Goal: Task Accomplishment & Management: Use online tool/utility

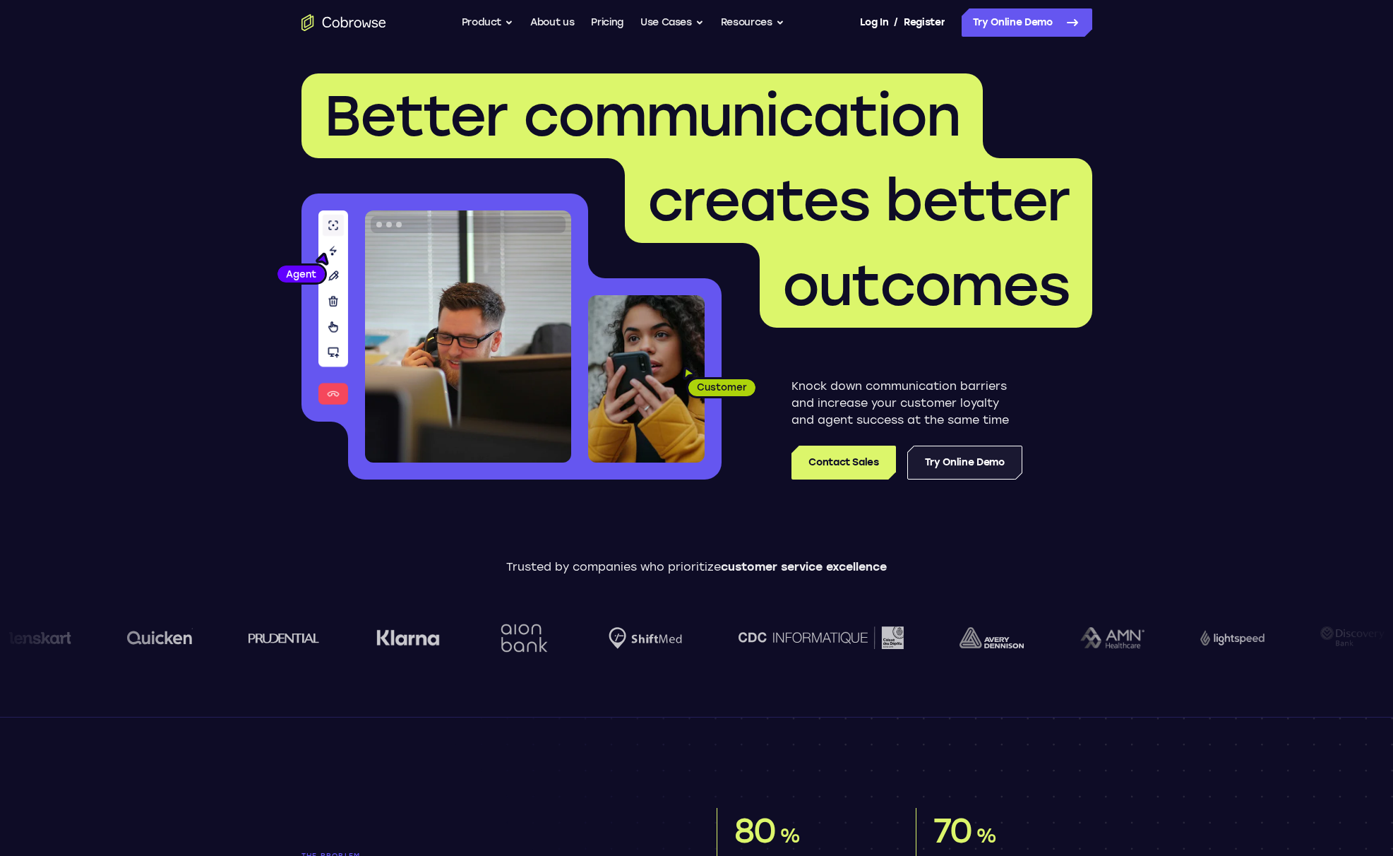
click at [996, 464] on link "Try Online Demo" at bounding box center [964, 462] width 115 height 34
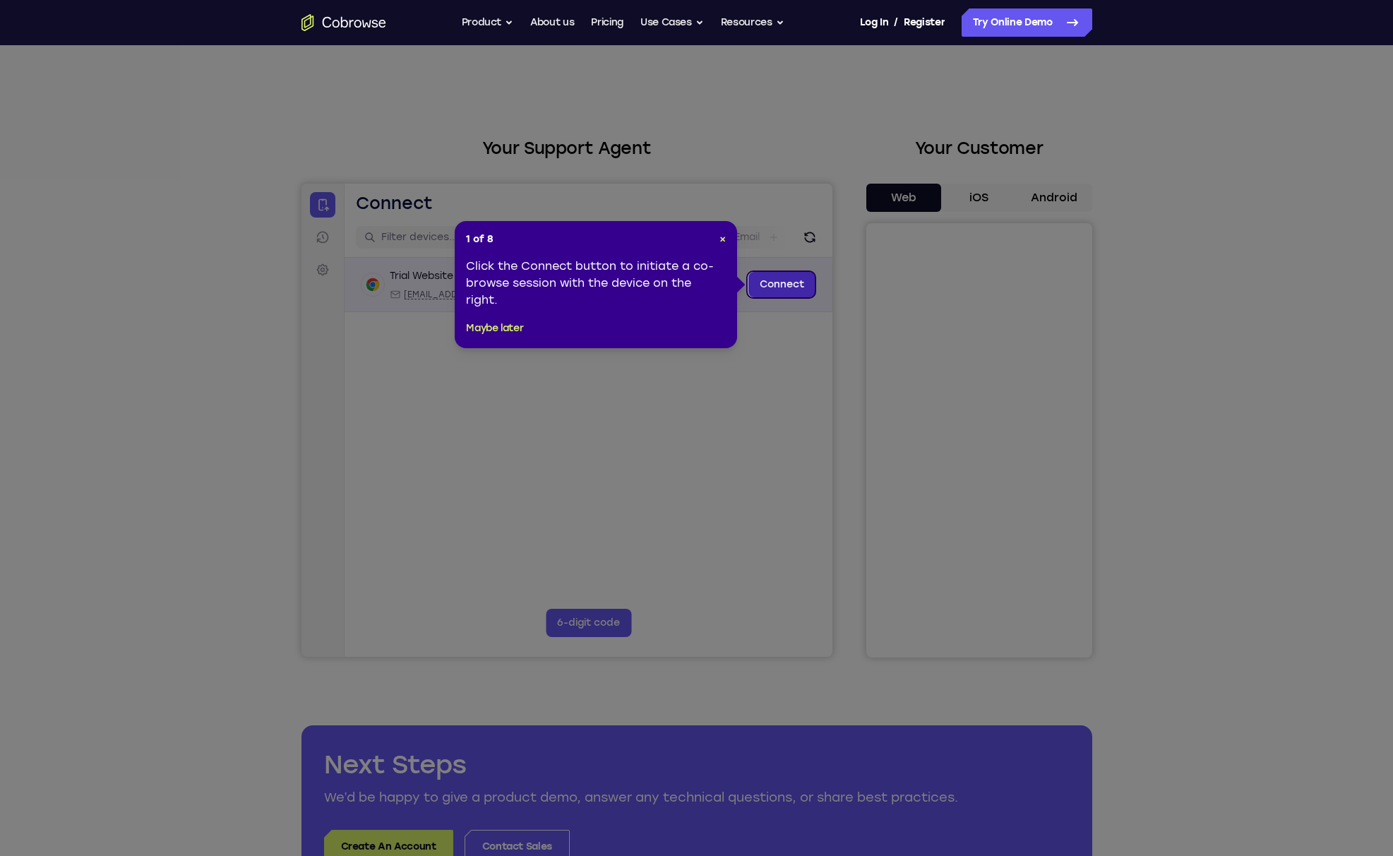
click at [771, 282] on link "Connect" at bounding box center [781, 284] width 67 height 25
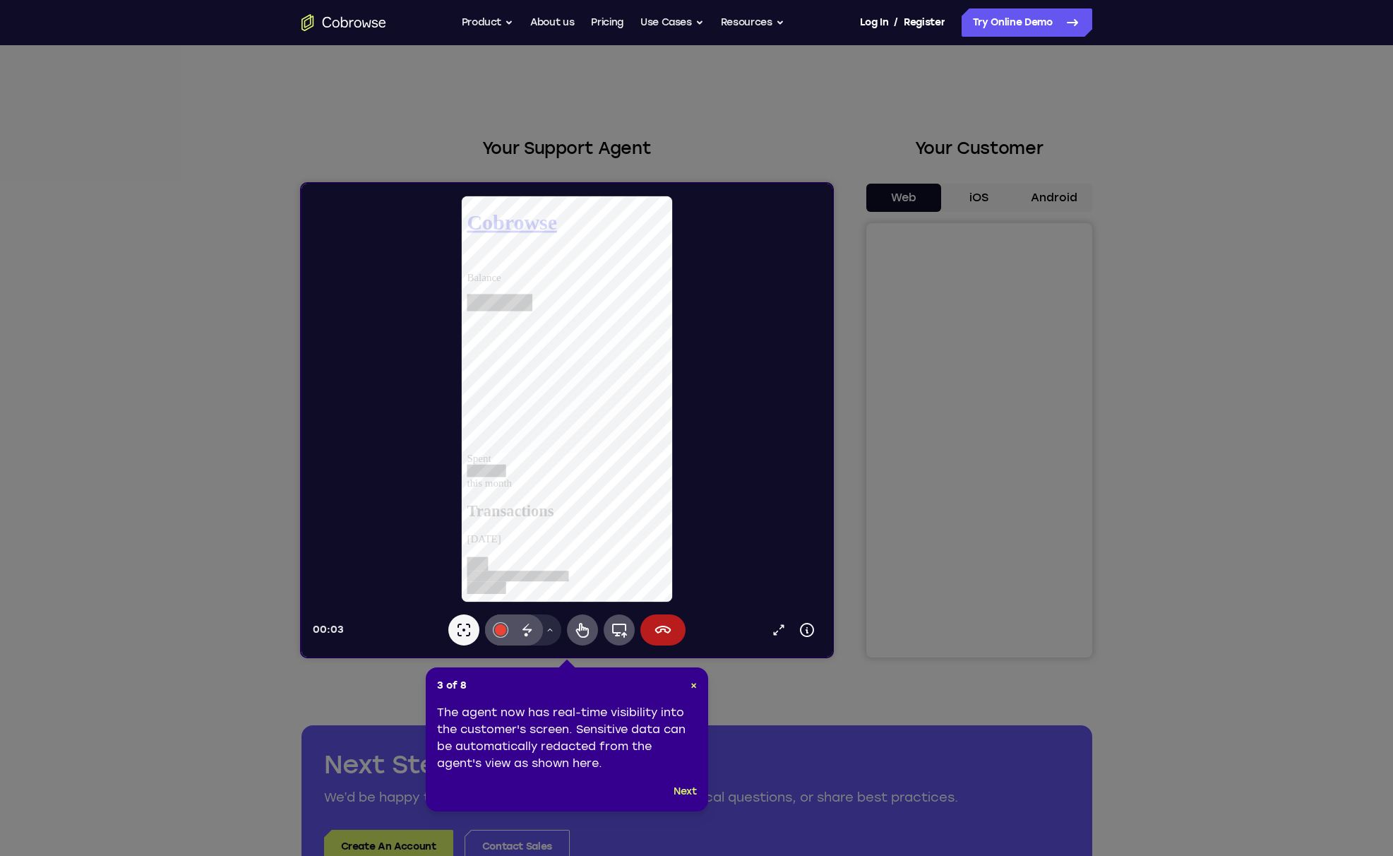
click at [983, 199] on icon at bounding box center [701, 428] width 1403 height 856
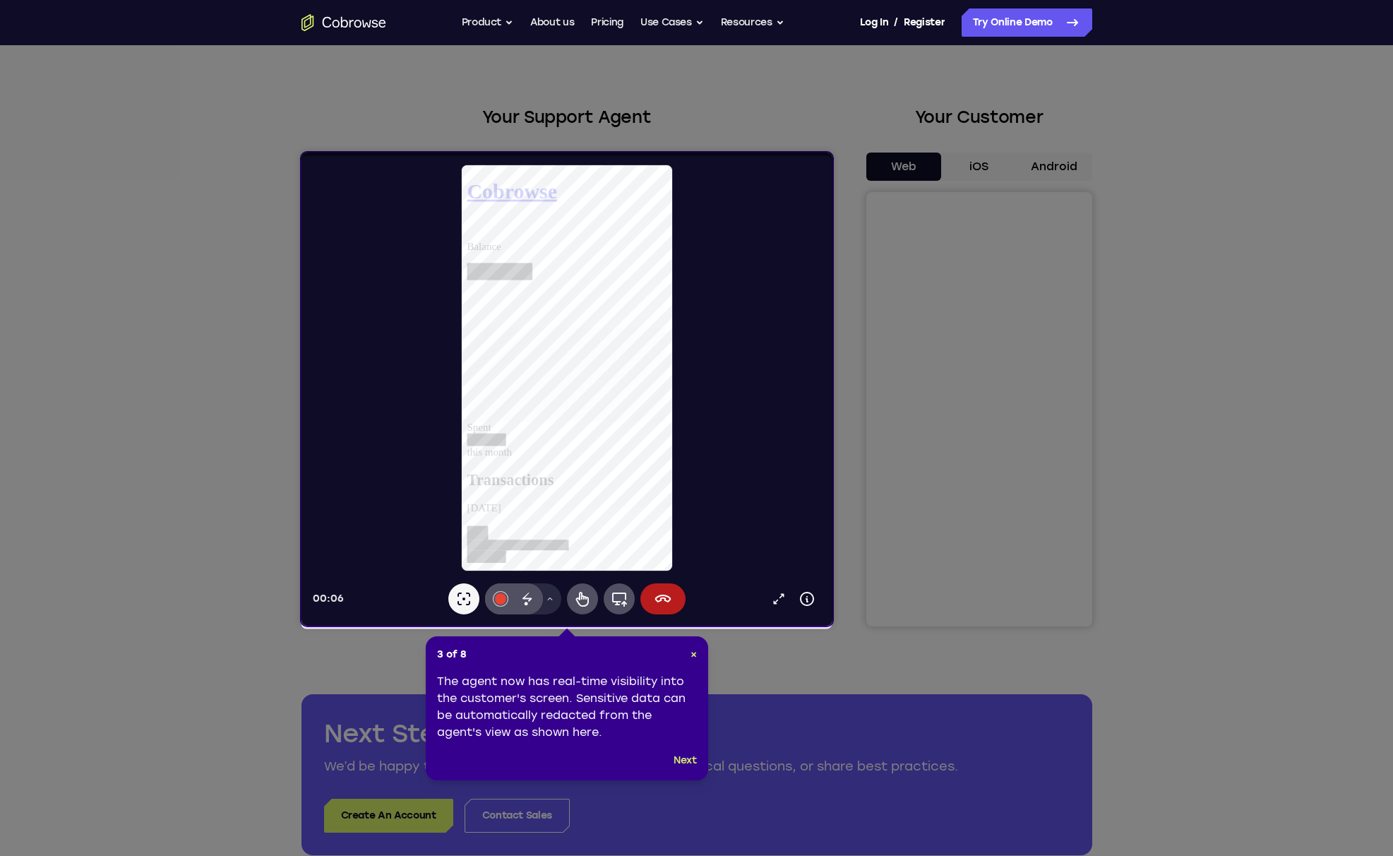
scroll to position [38, 0]
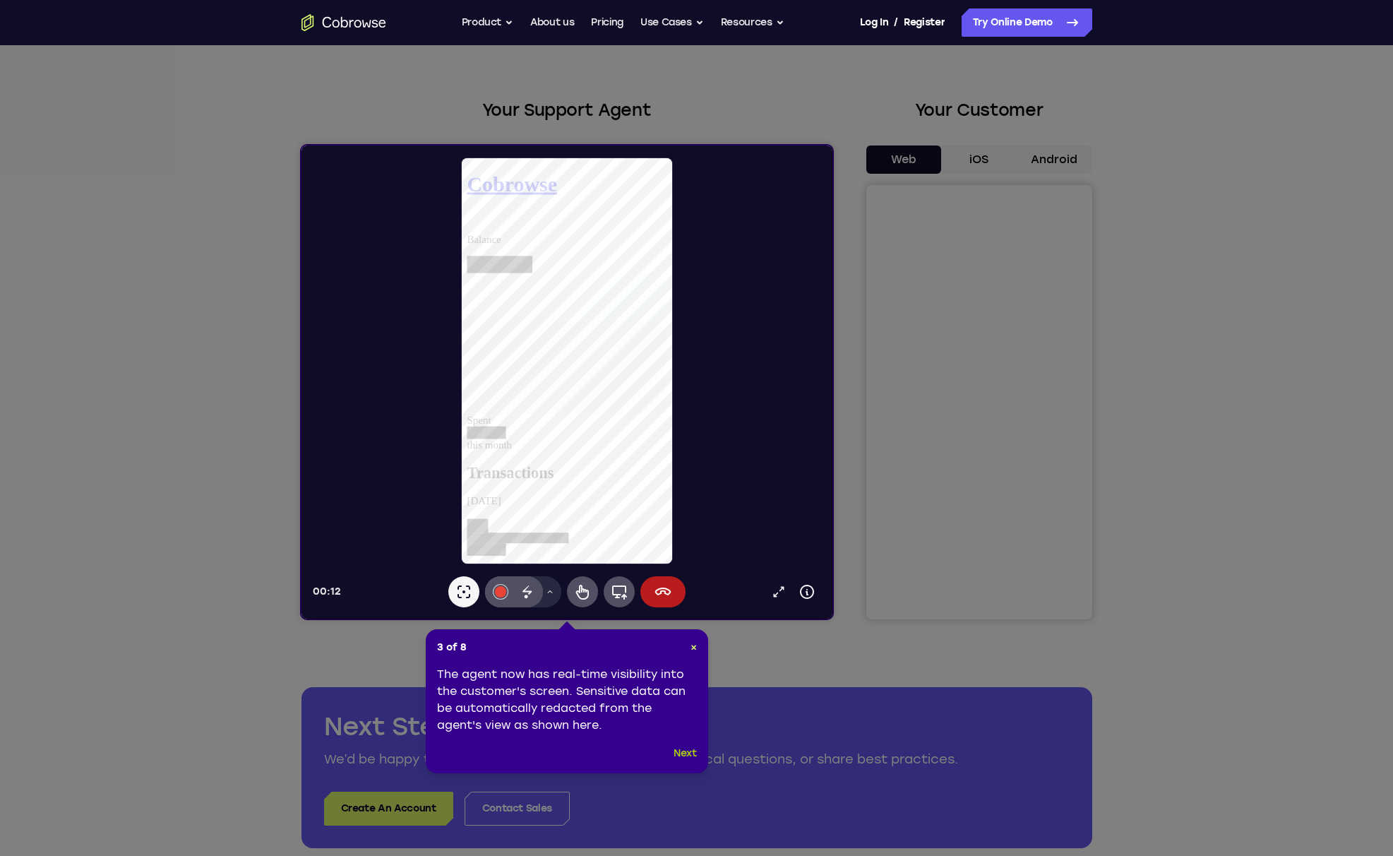
click at [683, 754] on button "Next" at bounding box center [684, 753] width 23 height 17
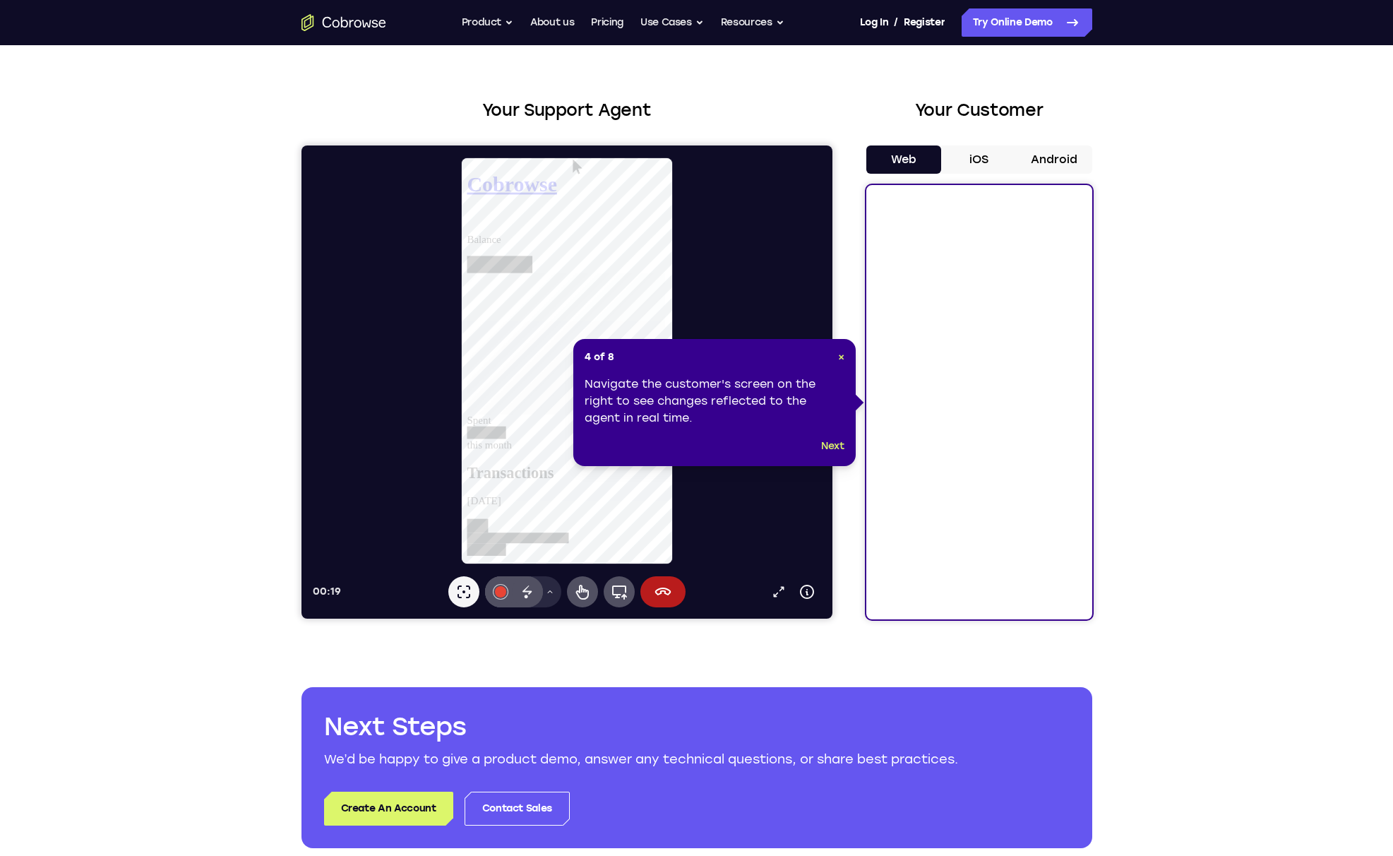
click at [975, 157] on button "iOS" at bounding box center [979, 159] width 76 height 28
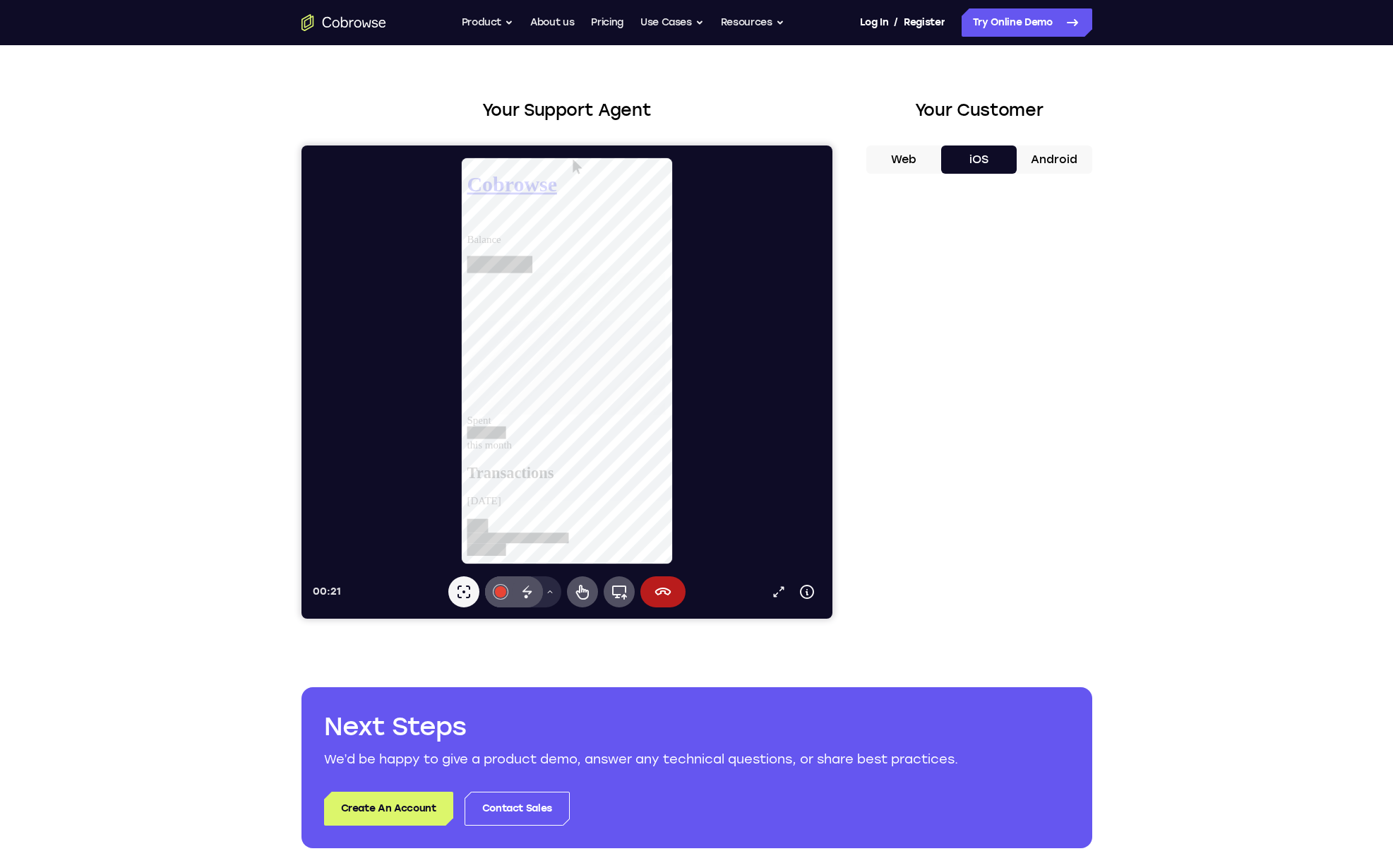
click at [1064, 152] on button "Android" at bounding box center [1054, 159] width 76 height 28
click at [914, 169] on button "Web" at bounding box center [904, 159] width 76 height 28
click at [964, 160] on button "iOS" at bounding box center [979, 159] width 76 height 28
click at [668, 583] on icon at bounding box center [662, 591] width 17 height 17
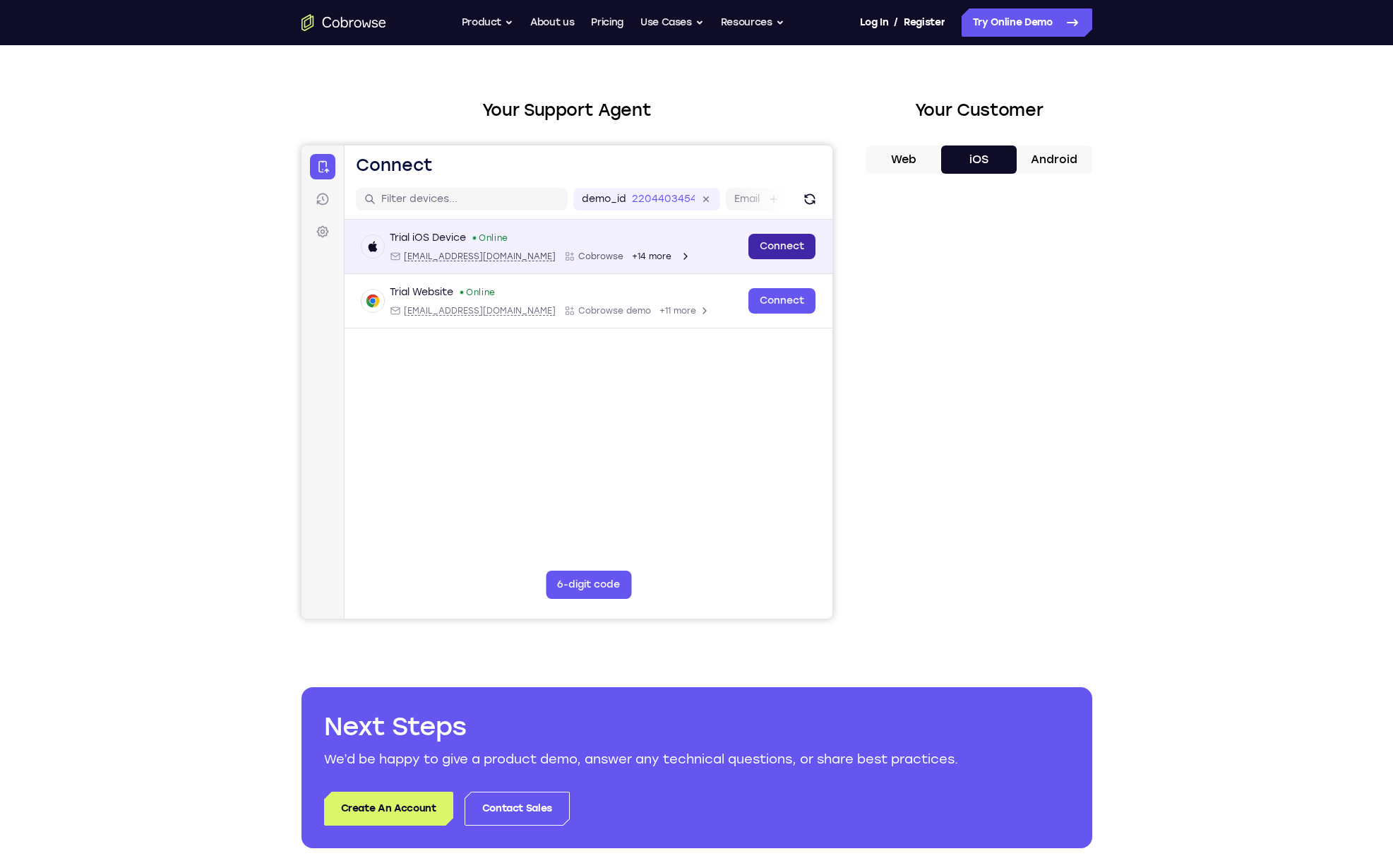
click at [786, 253] on link "Connect" at bounding box center [781, 246] width 67 height 25
